Goal: Transaction & Acquisition: Purchase product/service

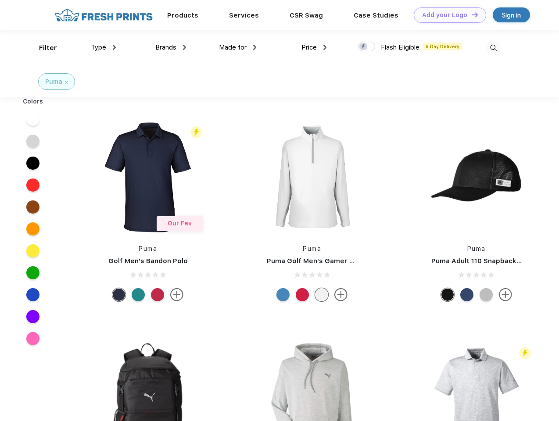
scroll to position [0, 0]
click at [446, 15] on link "Add your Logo Design Tool" at bounding box center [449, 14] width 72 height 15
click at [0, 0] on div "Design Tool" at bounding box center [0, 0] width 0 height 0
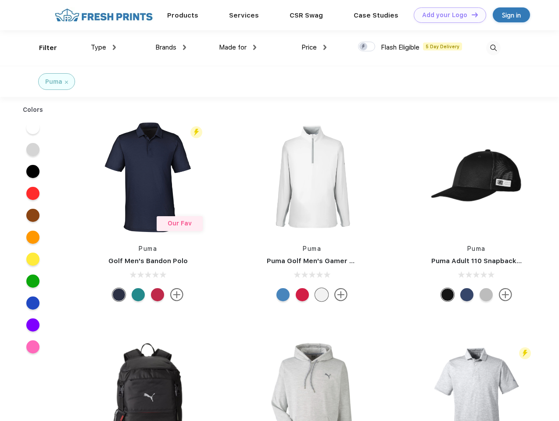
click at [470, 14] on link "Add your Logo Design Tool" at bounding box center [449, 14] width 72 height 15
click at [42, 48] on div "Filter" at bounding box center [48, 48] width 18 height 10
click at [103, 47] on span "Type" at bounding box center [98, 47] width 15 height 8
click at [171, 47] on span "Brands" at bounding box center [165, 47] width 21 height 8
click at [238, 47] on span "Made for" at bounding box center [233, 47] width 28 height 8
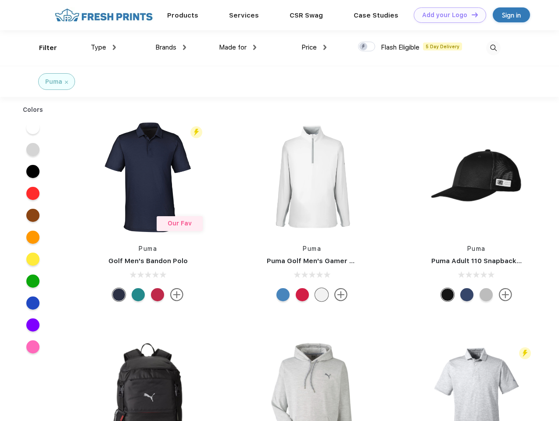
click at [314, 47] on span "Price" at bounding box center [308, 47] width 15 height 8
click at [367, 47] on div at bounding box center [366, 47] width 17 height 10
click at [363, 47] on input "checkbox" at bounding box center [361, 44] width 6 height 6
click at [493, 48] on img at bounding box center [493, 48] width 14 height 14
